Goal: Task Accomplishment & Management: Manage account settings

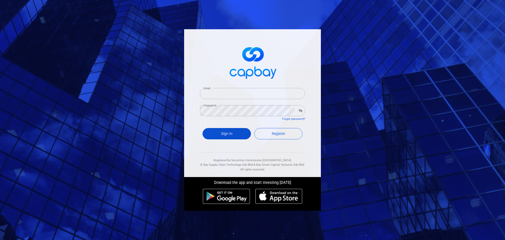
type input "[EMAIL_ADDRESS][DOMAIN_NAME]"
click at [238, 135] on button "Sign In" at bounding box center [227, 133] width 48 height 11
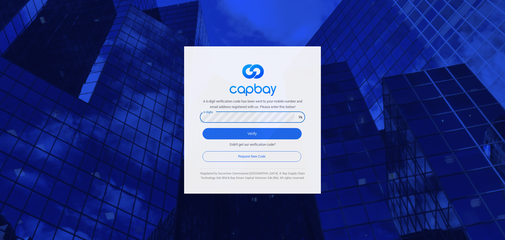
click at [203, 128] on button "Verify" at bounding box center [252, 133] width 99 height 11
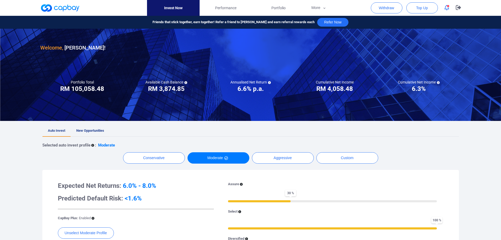
click at [98, 131] on span "New Opportunities" at bounding box center [90, 130] width 28 height 4
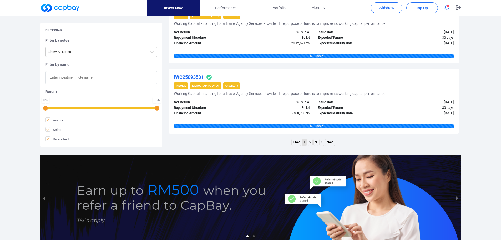
scroll to position [815, 0]
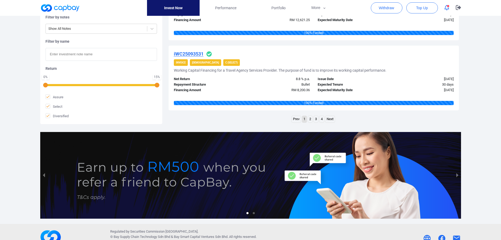
click at [310, 117] on link "2" at bounding box center [310, 119] width 4 height 7
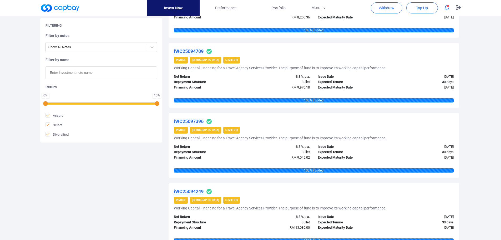
scroll to position [706, 0]
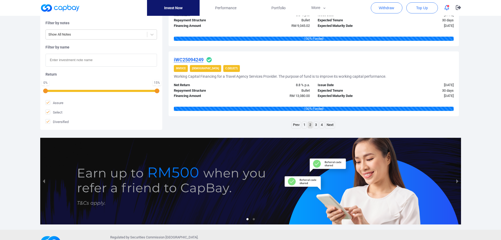
click at [324, 125] on link "4" at bounding box center [322, 125] width 4 height 7
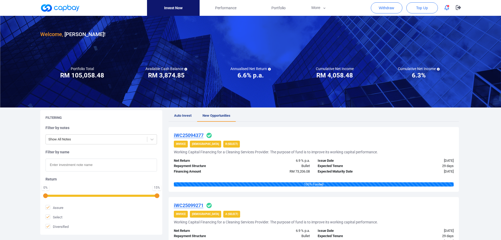
scroll to position [0, 0]
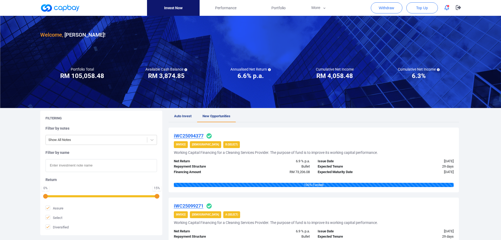
click at [448, 8] on icon "button" at bounding box center [447, 8] width 5 height 6
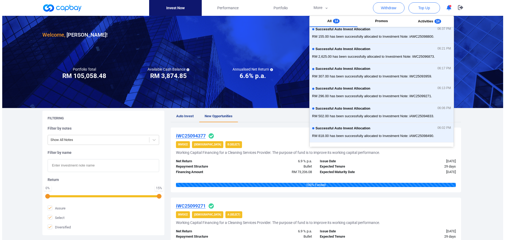
scroll to position [118, 0]
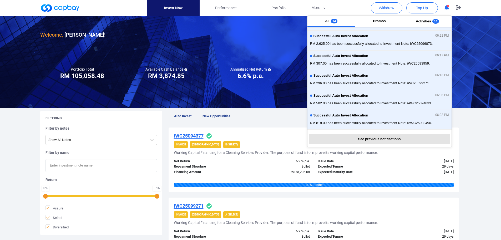
click at [447, 7] on icon "button" at bounding box center [447, 8] width 5 height 6
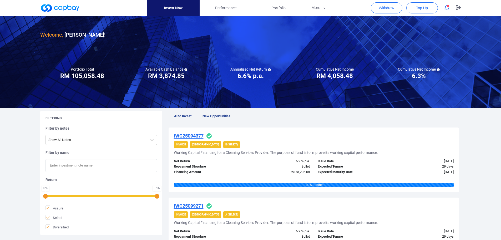
click at [448, 8] on icon "button" at bounding box center [447, 8] width 5 height 6
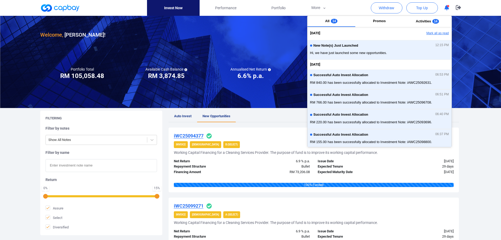
click at [440, 34] on button "Mark all as read" at bounding box center [423, 33] width 57 height 9
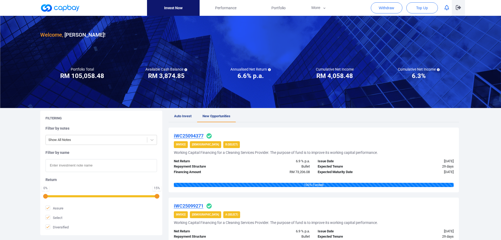
click at [458, 8] on icon "button" at bounding box center [458, 7] width 5 height 5
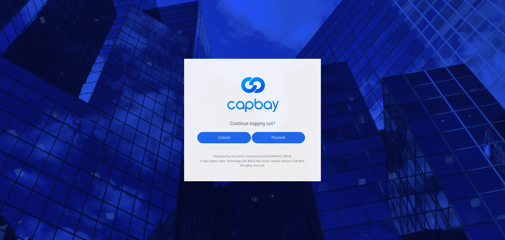
click at [270, 139] on button "Proceed" at bounding box center [279, 137] width 54 height 11
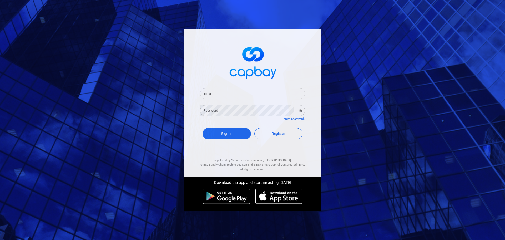
type input "[EMAIL_ADDRESS][DOMAIN_NAME]"
